Goal: Check status

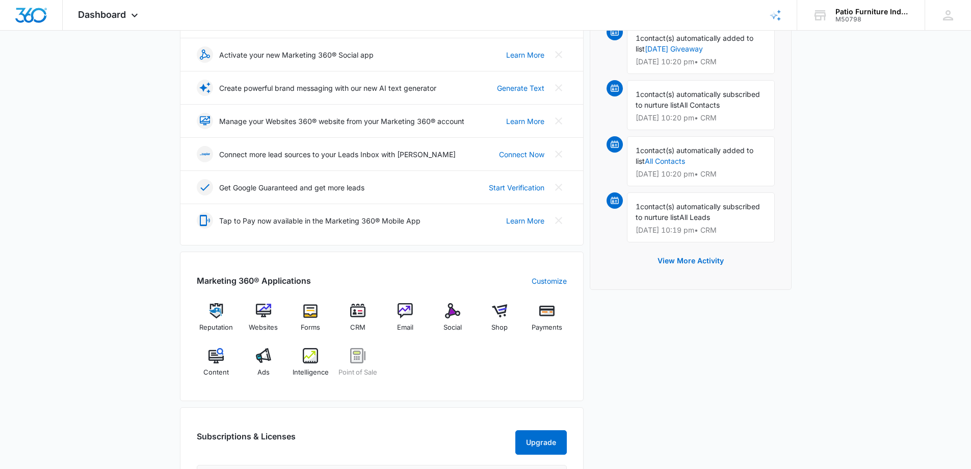
scroll to position [204, 0]
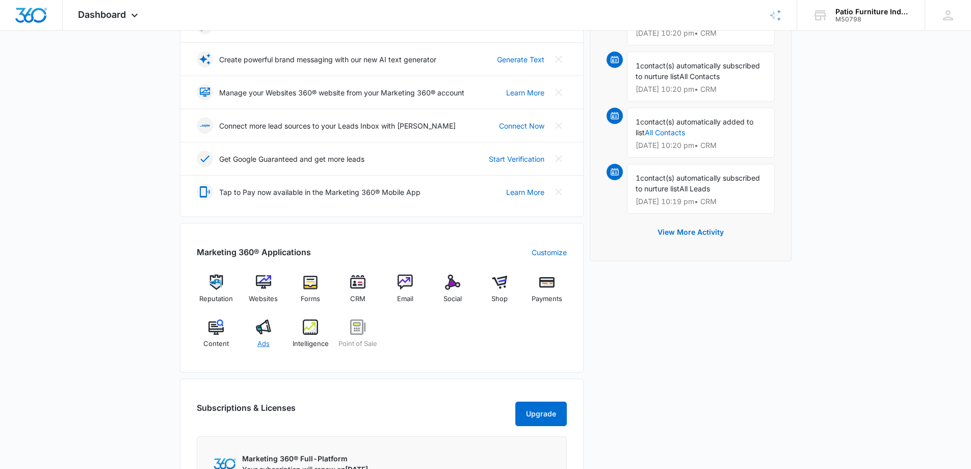
click at [268, 333] on img at bounding box center [263, 326] width 15 height 15
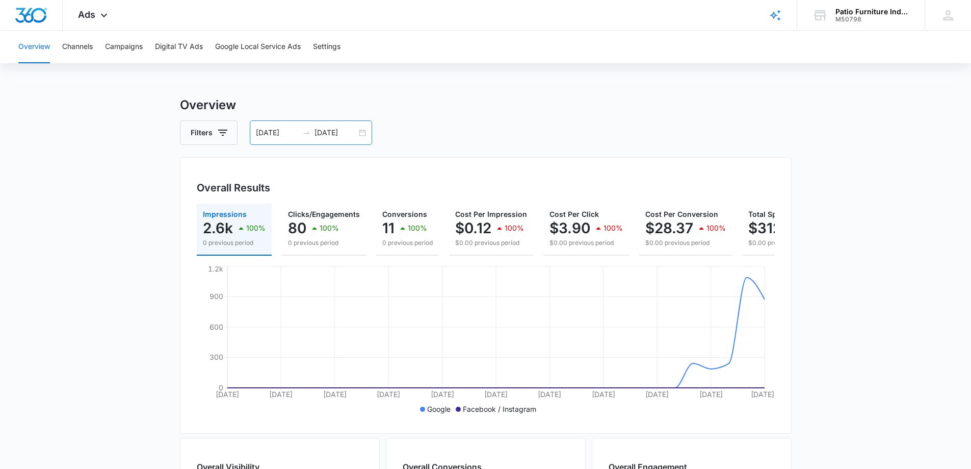
click at [280, 134] on input "[DATE]" at bounding box center [277, 132] width 42 height 11
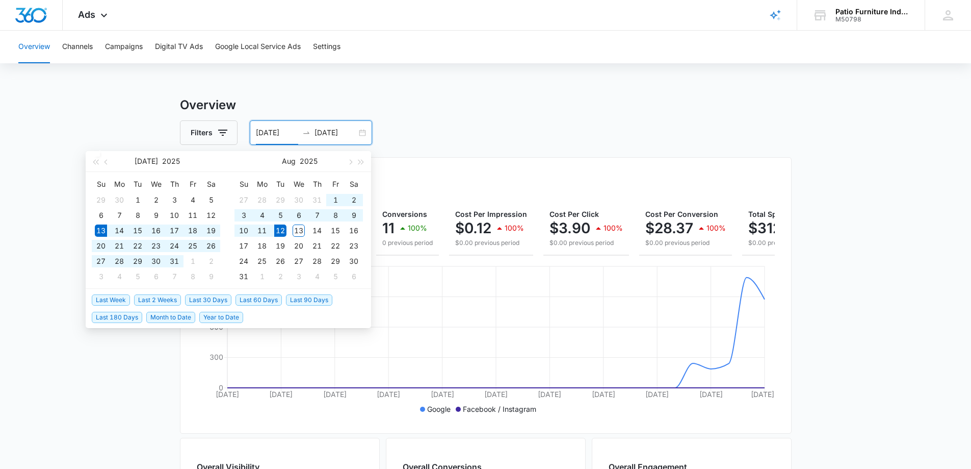
click at [293, 130] on input "[DATE]" at bounding box center [277, 132] width 42 height 11
type input "0"
click at [197, 134] on button "Filters" at bounding box center [209, 132] width 58 height 24
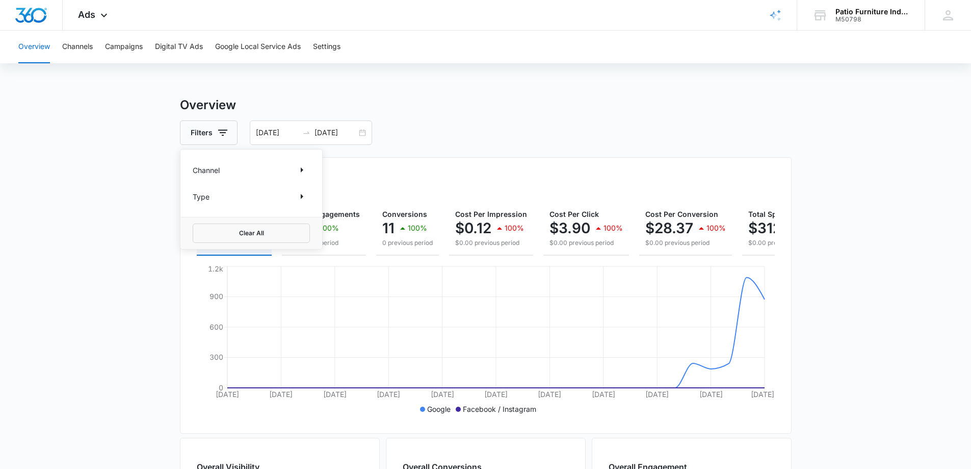
click at [408, 134] on div "Filters Channel Type Clear All [DATE] [DATE]" at bounding box center [486, 132] width 612 height 24
click at [75, 218] on main "Overview Filters [DATE] [DATE] Overall Results Impressions 2.6k 100% 0 previous…" at bounding box center [485, 462] width 971 height 732
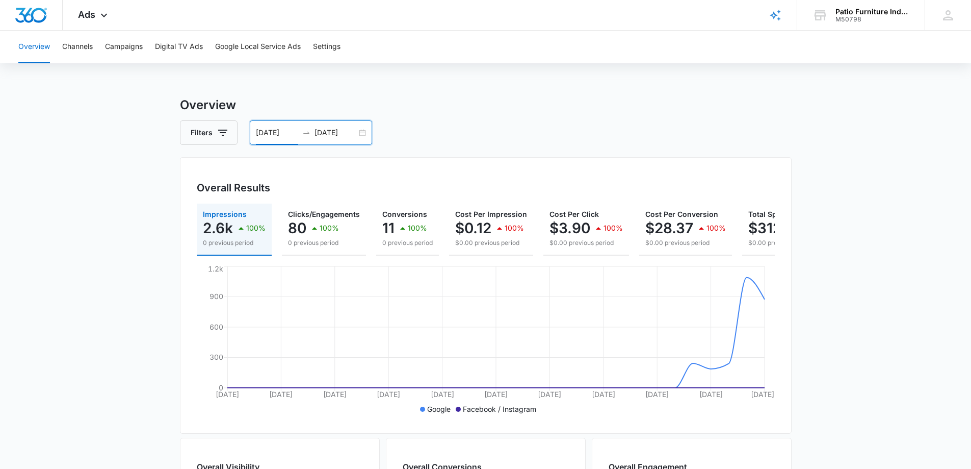
click at [271, 133] on input "[DATE]" at bounding box center [277, 132] width 42 height 11
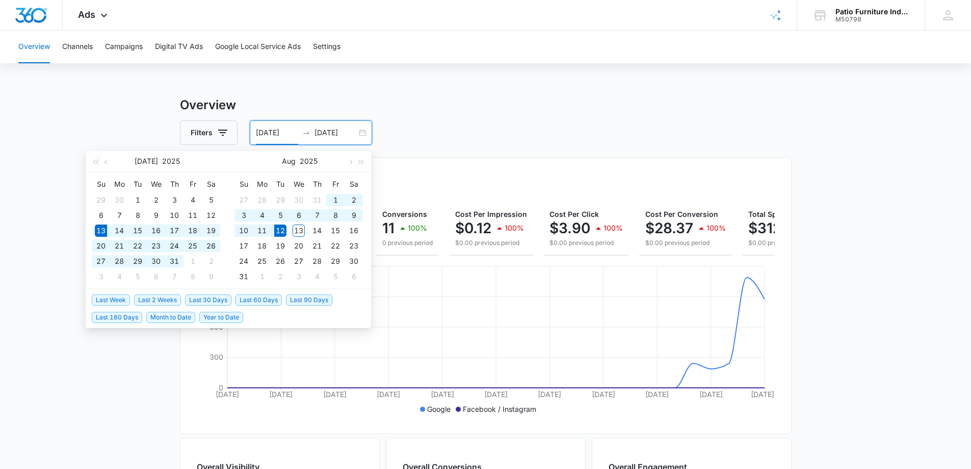
click at [293, 129] on input "[DATE]" at bounding box center [277, 132] width 42 height 11
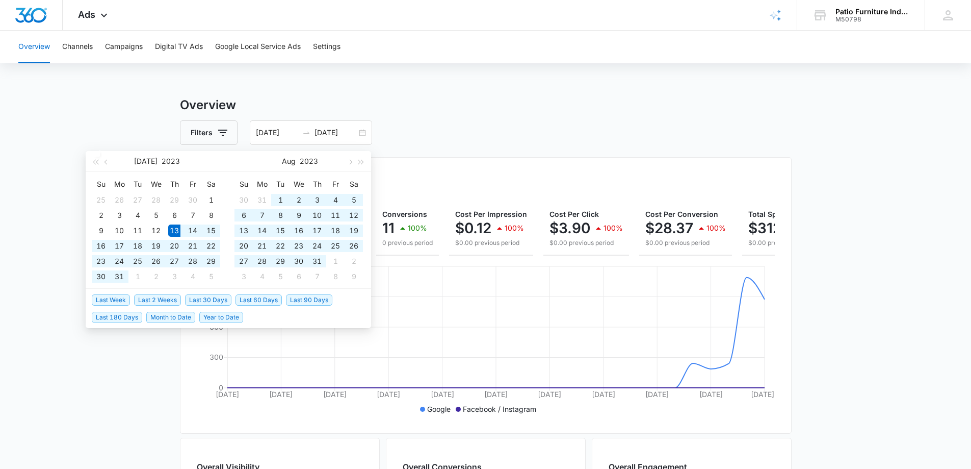
click at [451, 131] on div "Filters [DATE] [DATE]" at bounding box center [486, 132] width 612 height 24
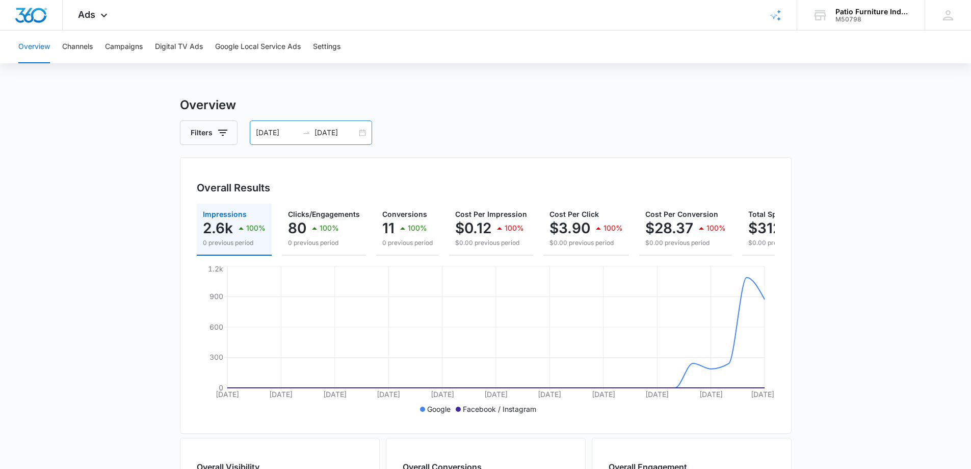
click at [293, 129] on input "[DATE]" at bounding box center [277, 132] width 42 height 11
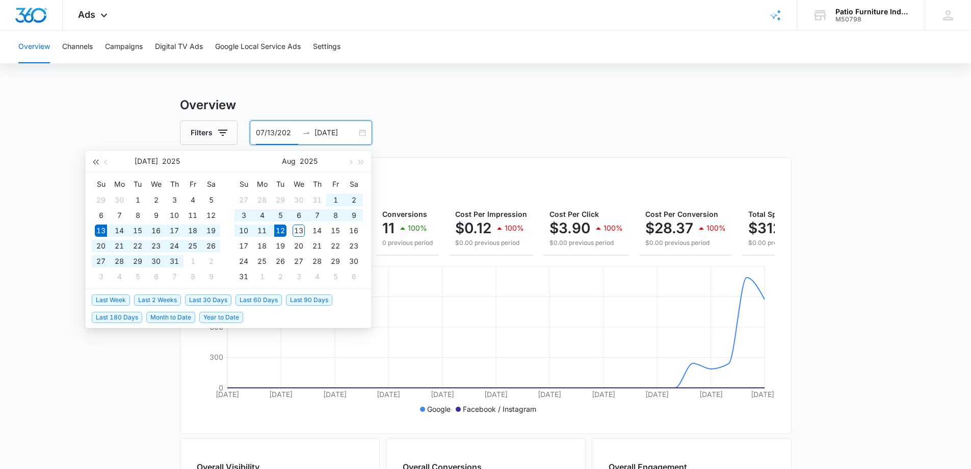
click at [93, 163] on button "button" at bounding box center [95, 161] width 11 height 20
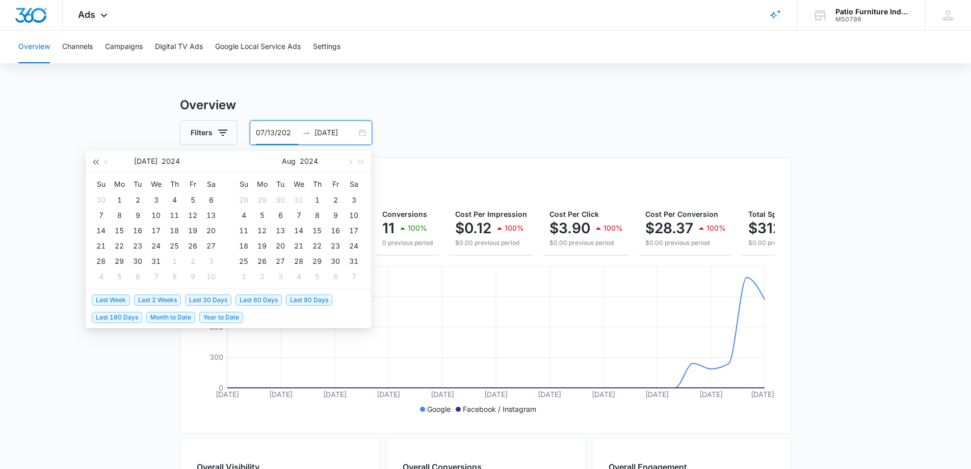
click at [93, 163] on button "button" at bounding box center [95, 161] width 11 height 20
click at [106, 162] on span "button" at bounding box center [107, 161] width 5 height 5
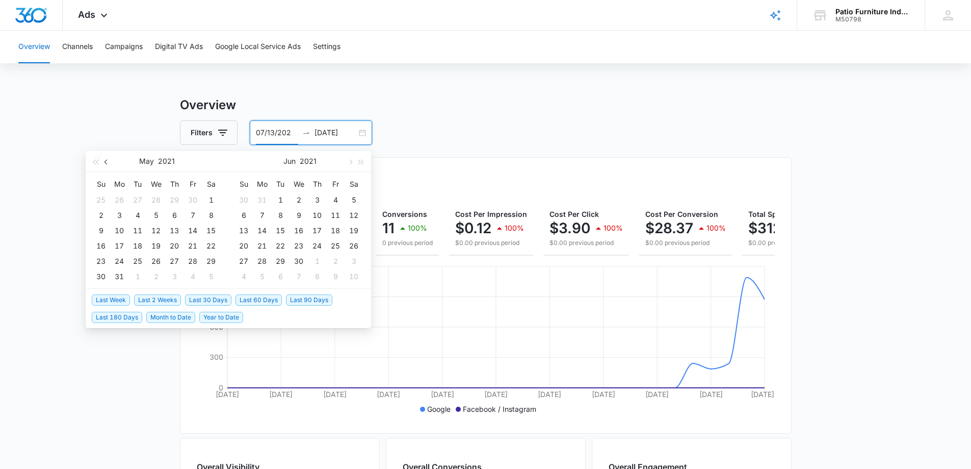
click at [106, 162] on span "button" at bounding box center [107, 161] width 5 height 5
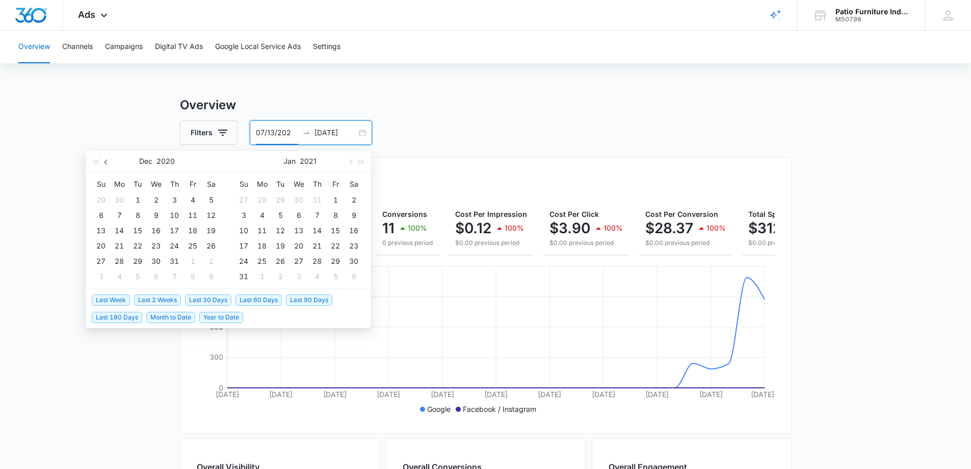
click at [106, 162] on span "button" at bounding box center [107, 161] width 5 height 5
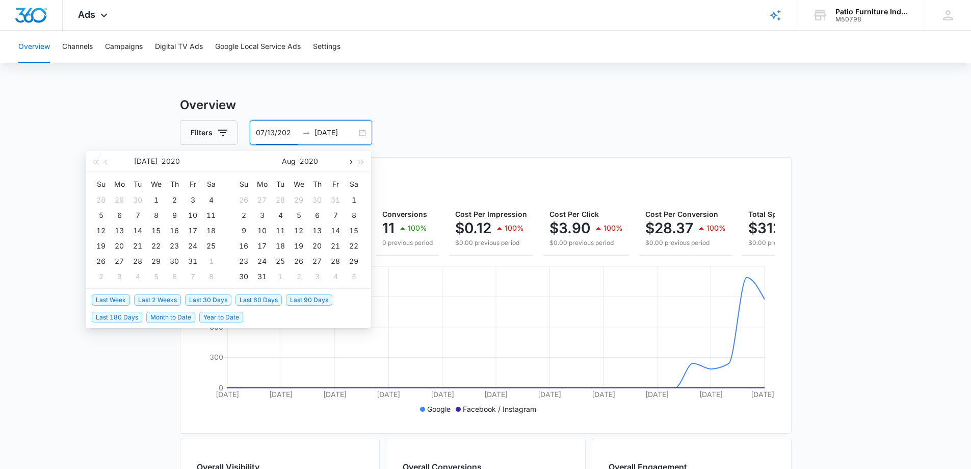
click at [352, 162] on button "button" at bounding box center [349, 161] width 11 height 20
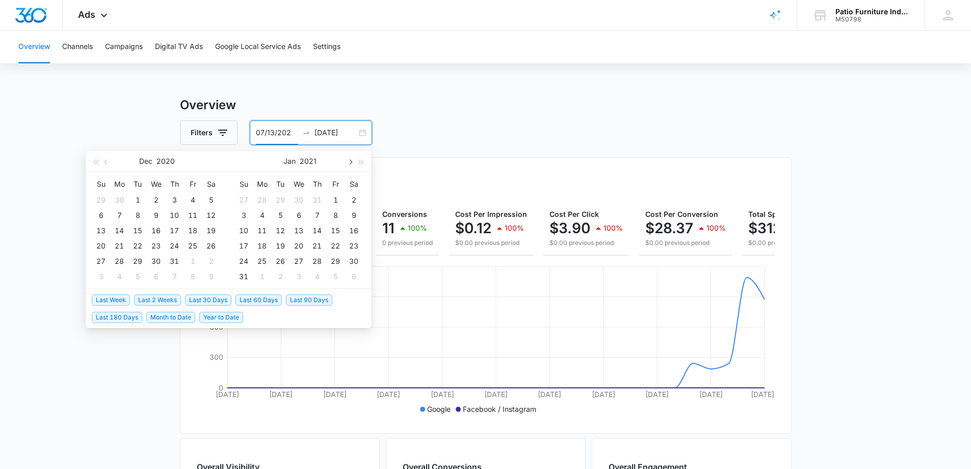
click at [352, 162] on button "button" at bounding box center [349, 161] width 11 height 20
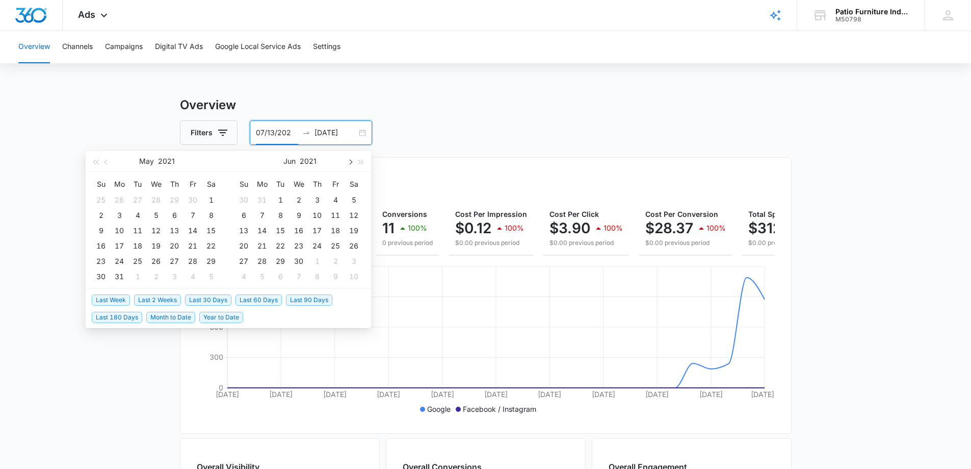
click at [352, 162] on button "button" at bounding box center [349, 161] width 11 height 20
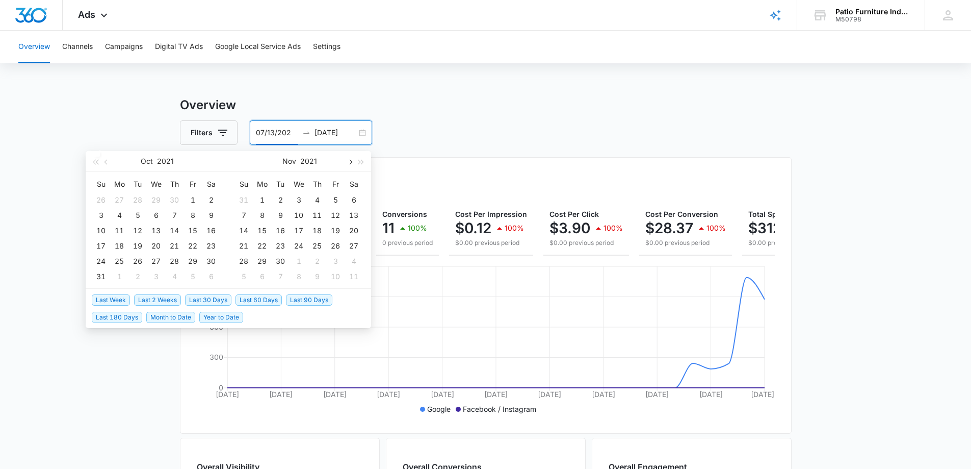
click at [352, 162] on button "button" at bounding box center [349, 161] width 11 height 20
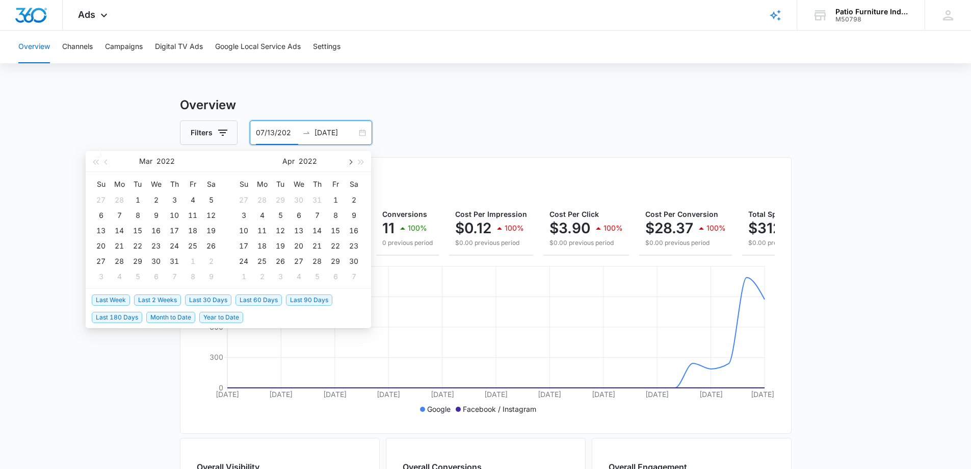
click at [352, 162] on button "button" at bounding box center [349, 161] width 11 height 20
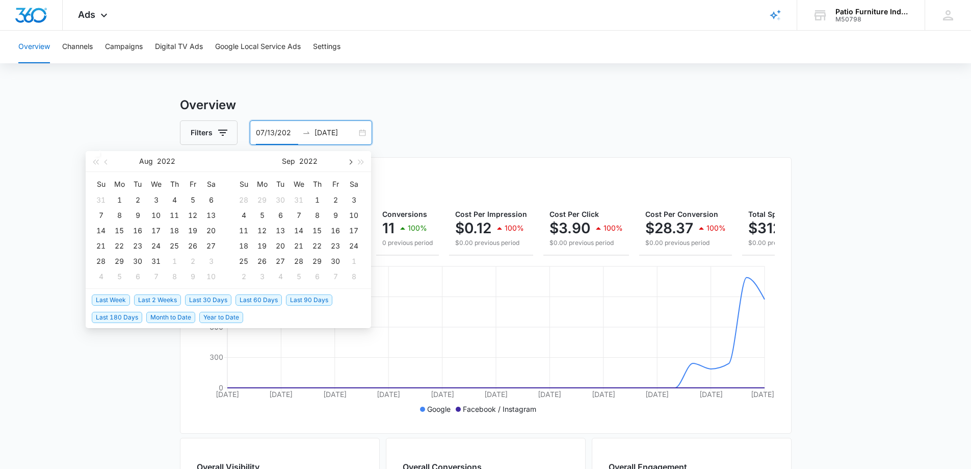
click at [352, 162] on button "button" at bounding box center [349, 161] width 11 height 20
click at [352, 162] on span "button" at bounding box center [349, 161] width 5 height 5
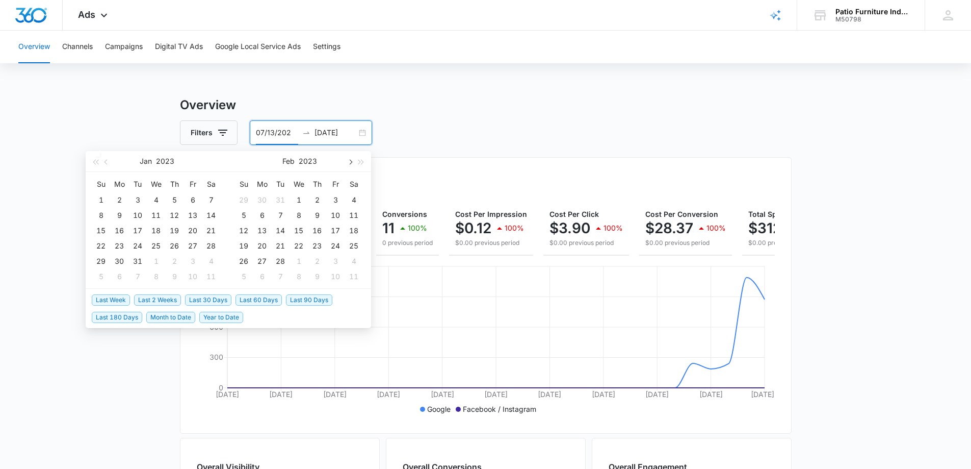
click at [352, 162] on span "button" at bounding box center [349, 161] width 5 height 5
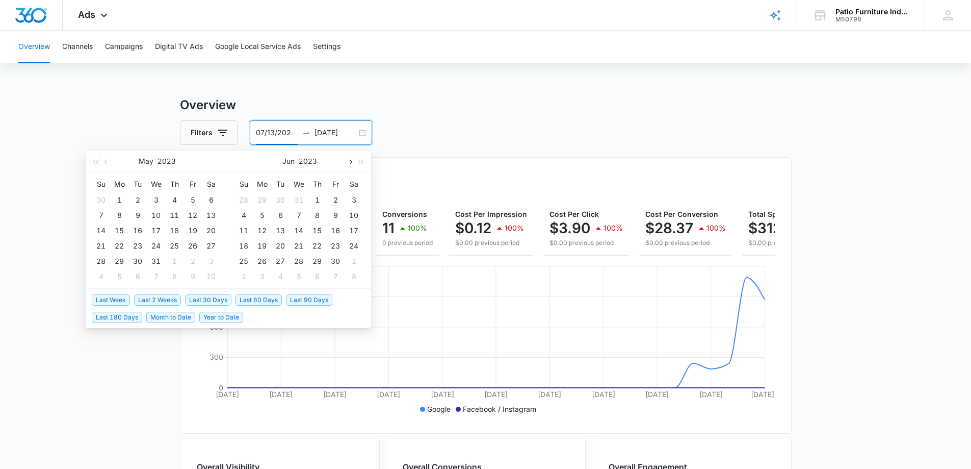
click at [352, 162] on span "button" at bounding box center [349, 161] width 5 height 5
click at [106, 164] on button "button" at bounding box center [106, 161] width 11 height 20
click at [155, 233] on div "12" at bounding box center [156, 230] width 12 height 12
type input "[DATE]"
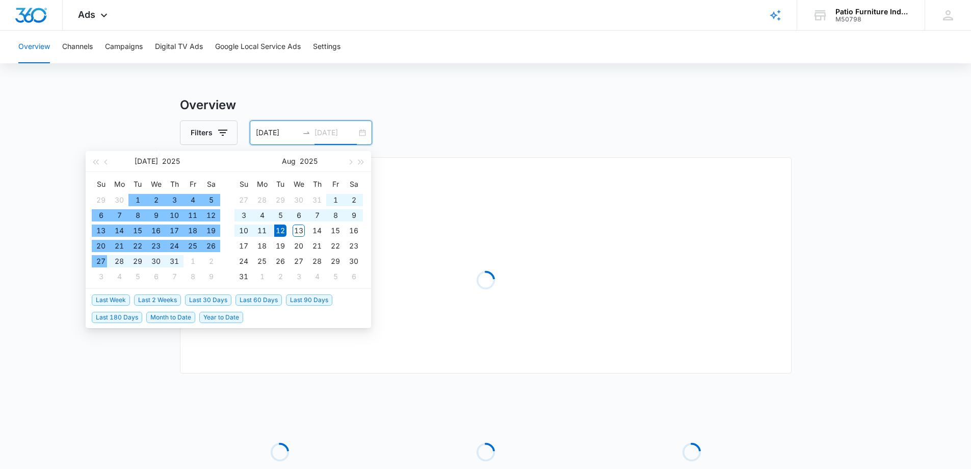
type input "[DATE]"
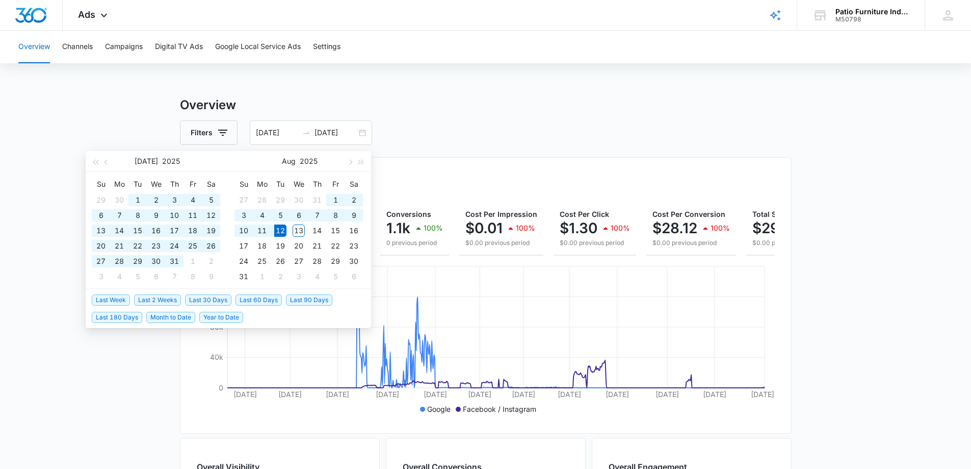
click at [495, 133] on div "Filters [DATE] [DATE]" at bounding box center [486, 132] width 612 height 24
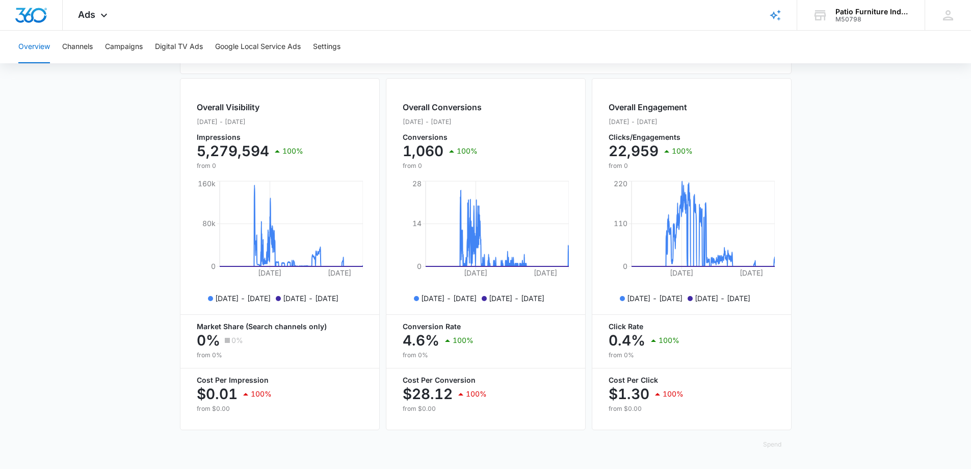
scroll to position [367, 0]
